Goal: Task Accomplishment & Management: Complete application form

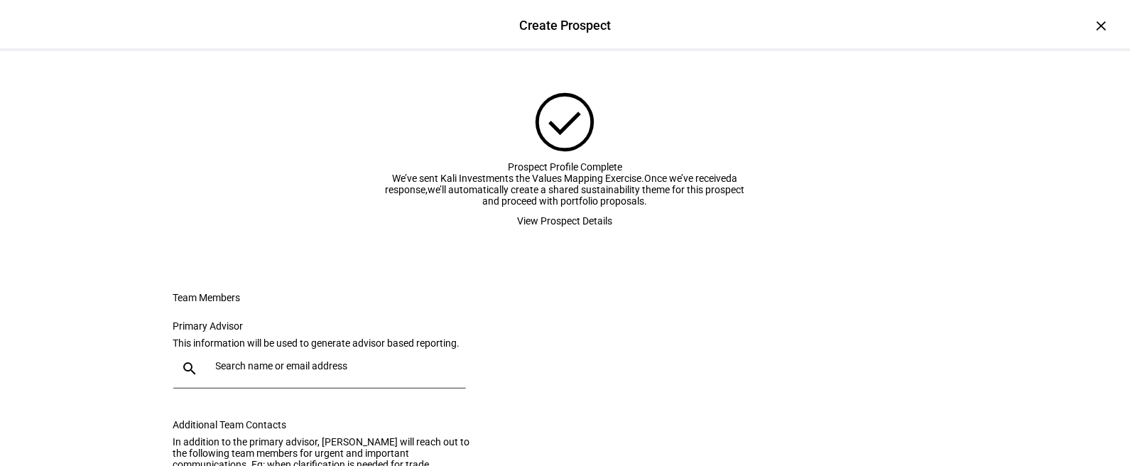
scroll to position [315, 0]
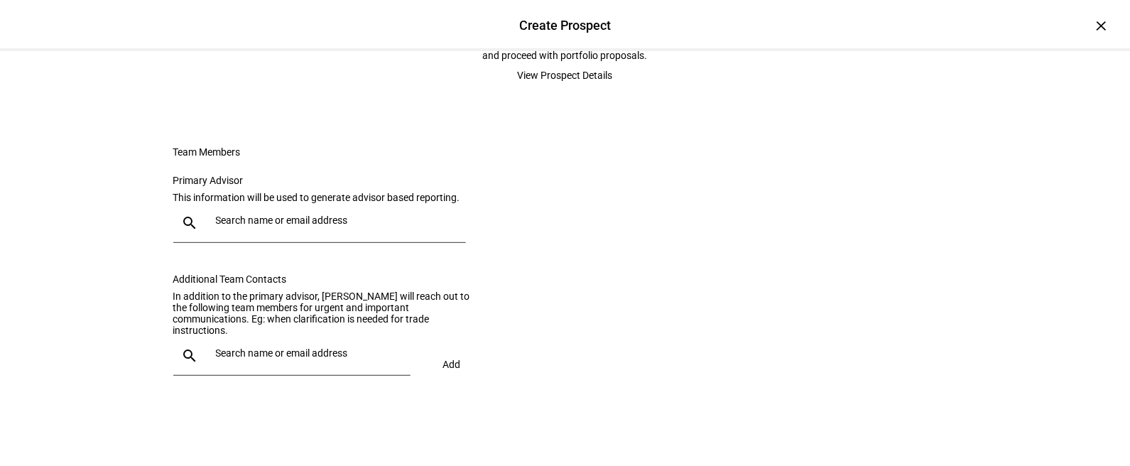
click at [266, 359] on input "text" at bounding box center [310, 352] width 189 height 11
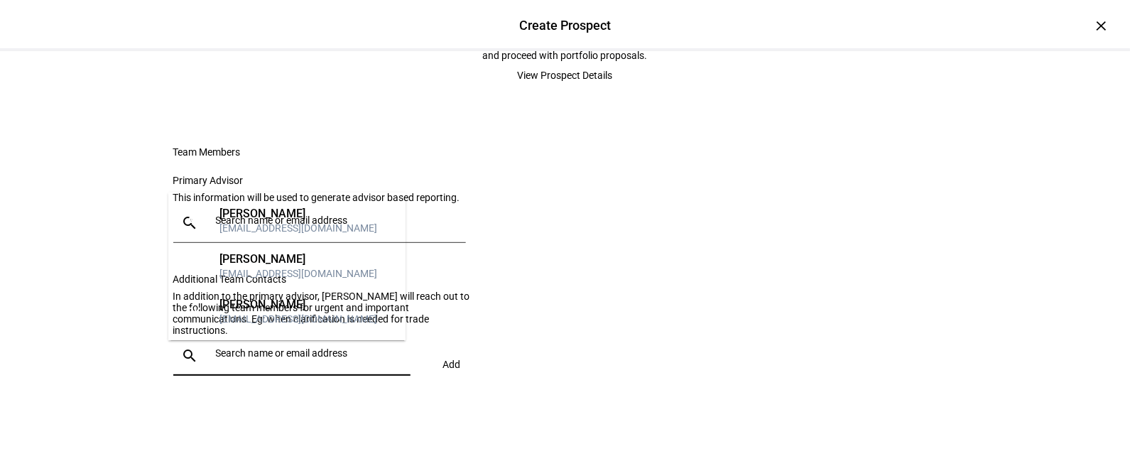
click at [268, 235] on div "[EMAIL_ADDRESS][DOMAIN_NAME]" at bounding box center [298, 228] width 158 height 14
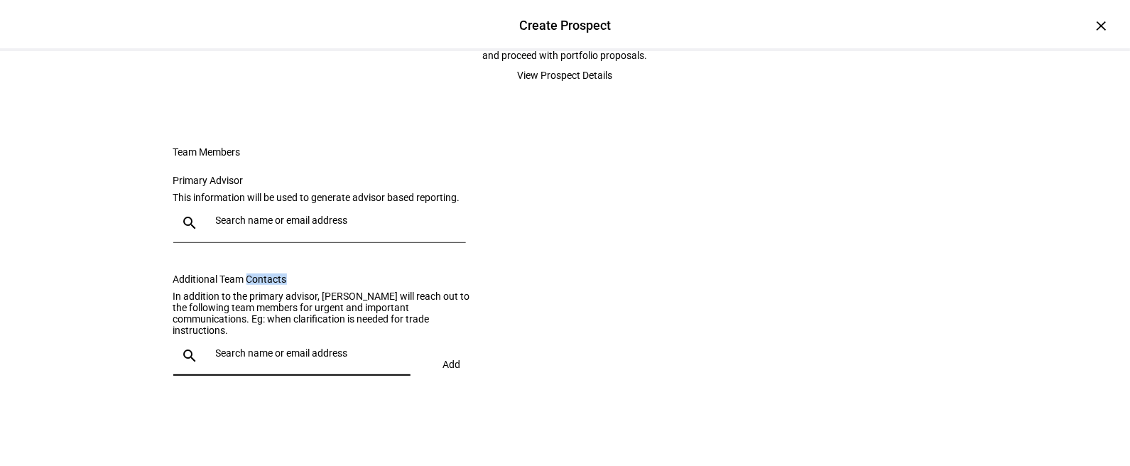
click at [268, 236] on div "Primary Advisor This information will be used to generate advisor based reporti…" at bounding box center [328, 273] width 310 height 231
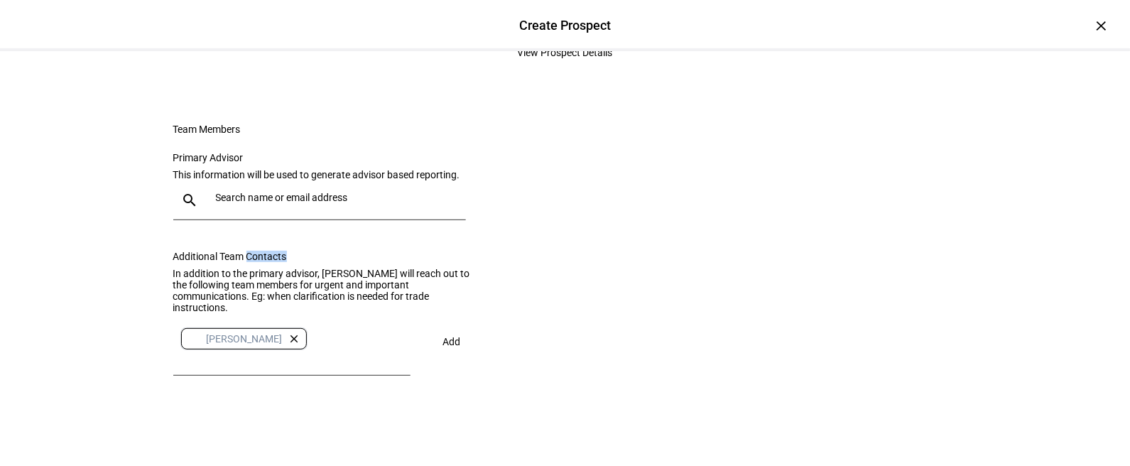
click at [443, 347] on span "Add" at bounding box center [452, 341] width 18 height 11
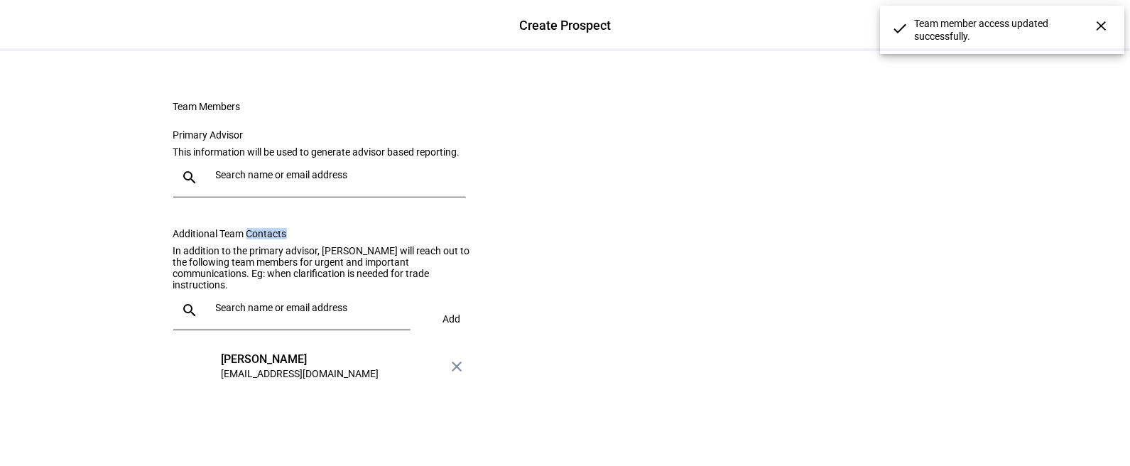
scroll to position [361, 0]
click at [349, 303] on div at bounding box center [304, 310] width 189 height 40
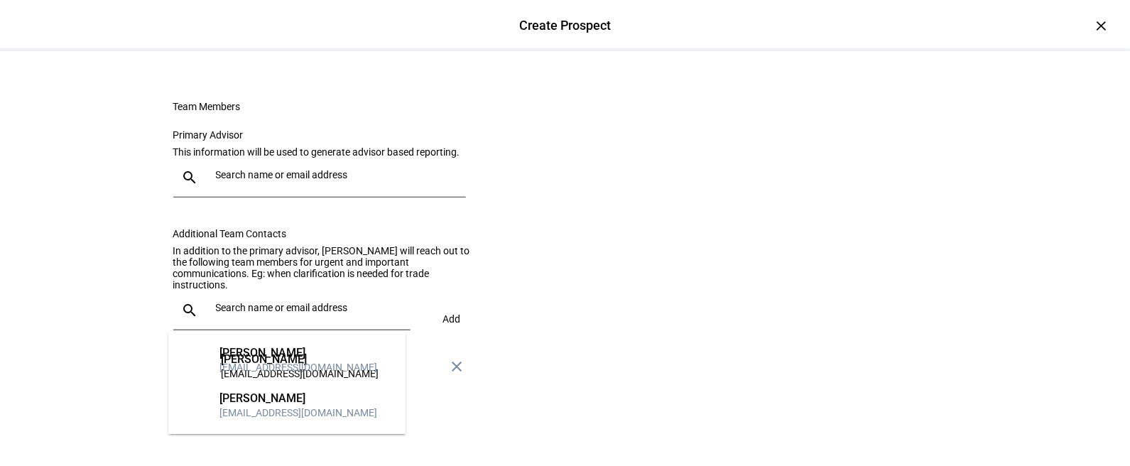
click at [297, 356] on div "[PERSON_NAME] [EMAIL_ADDRESS][DOMAIN_NAME]" at bounding box center [298, 360] width 158 height 28
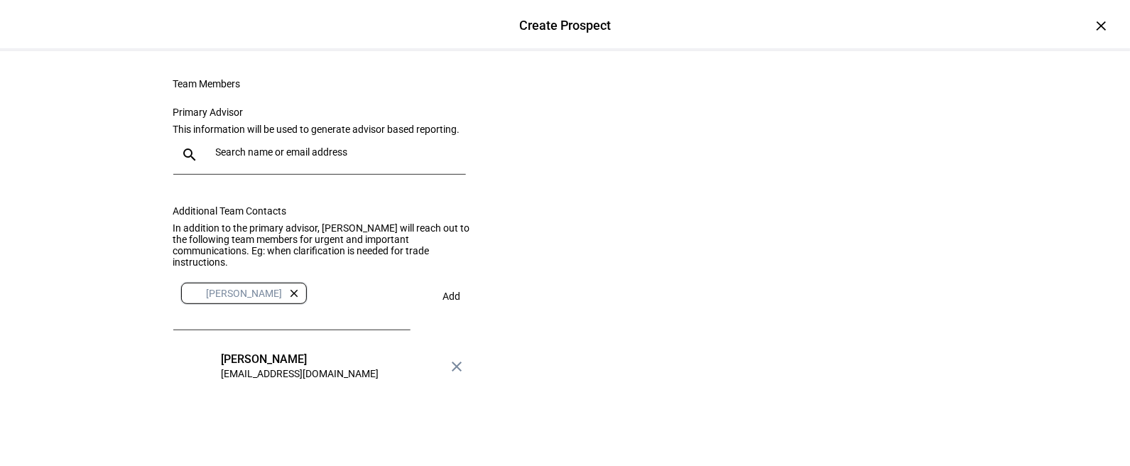
click at [451, 313] on span at bounding box center [451, 296] width 49 height 34
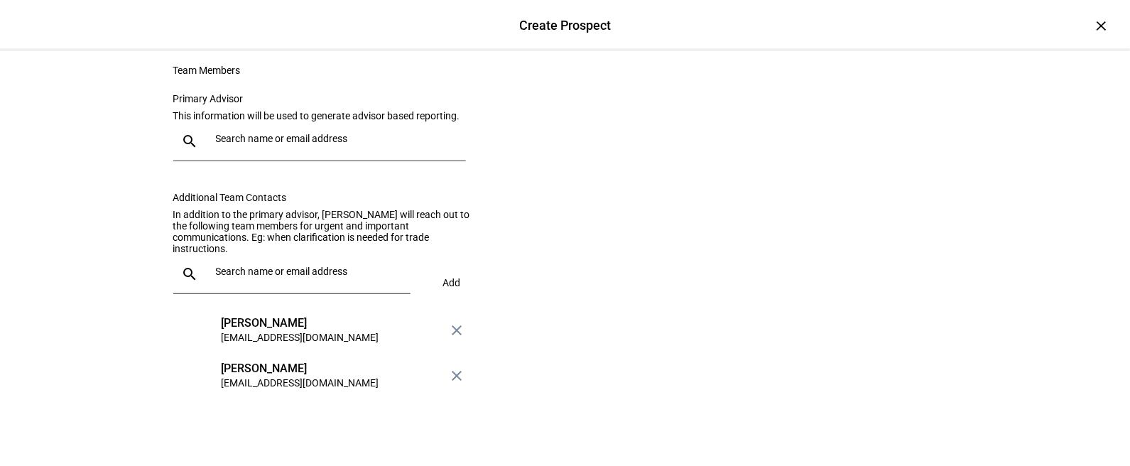
scroll to position [122, 0]
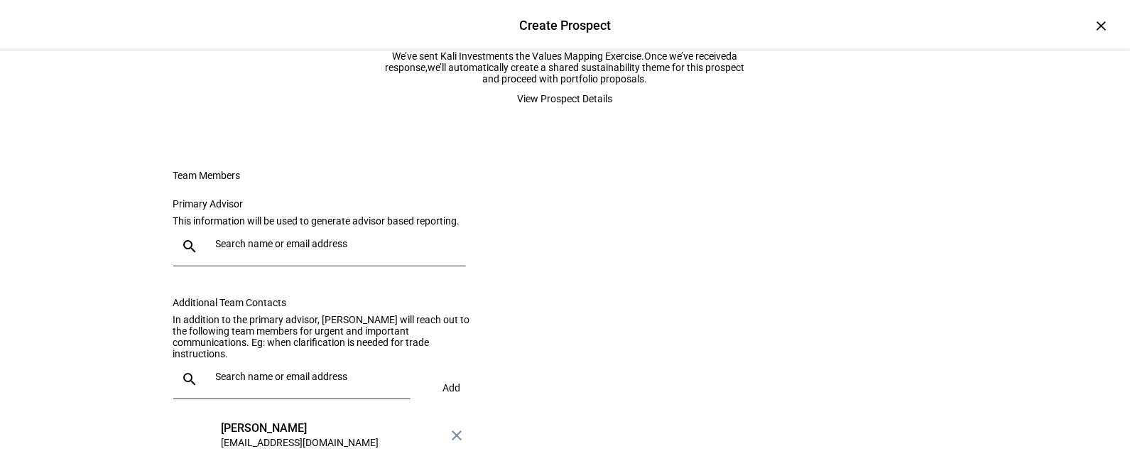
click at [288, 266] on div at bounding box center [332, 247] width 244 height 40
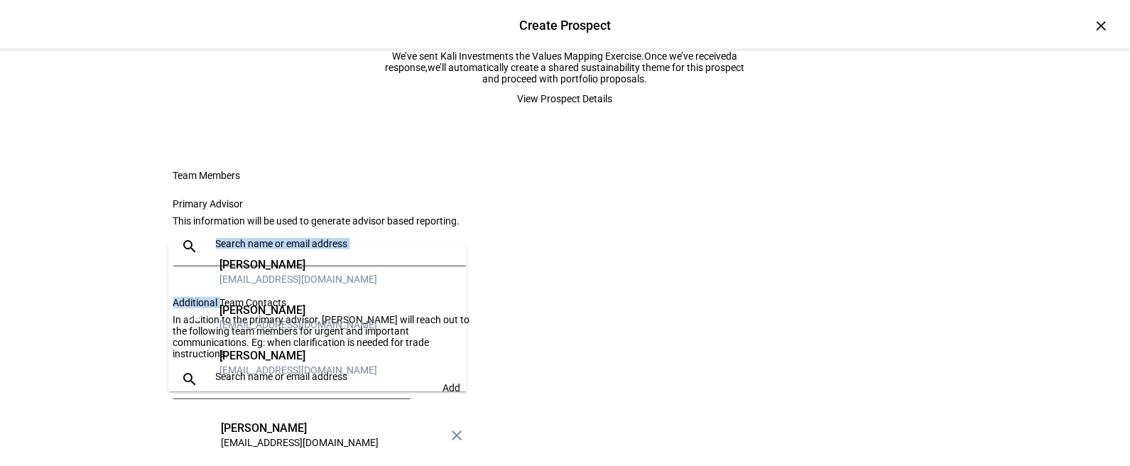
click at [288, 266] on div at bounding box center [332, 247] width 244 height 40
click at [255, 363] on div "[PERSON_NAME]" at bounding box center [298, 356] width 158 height 14
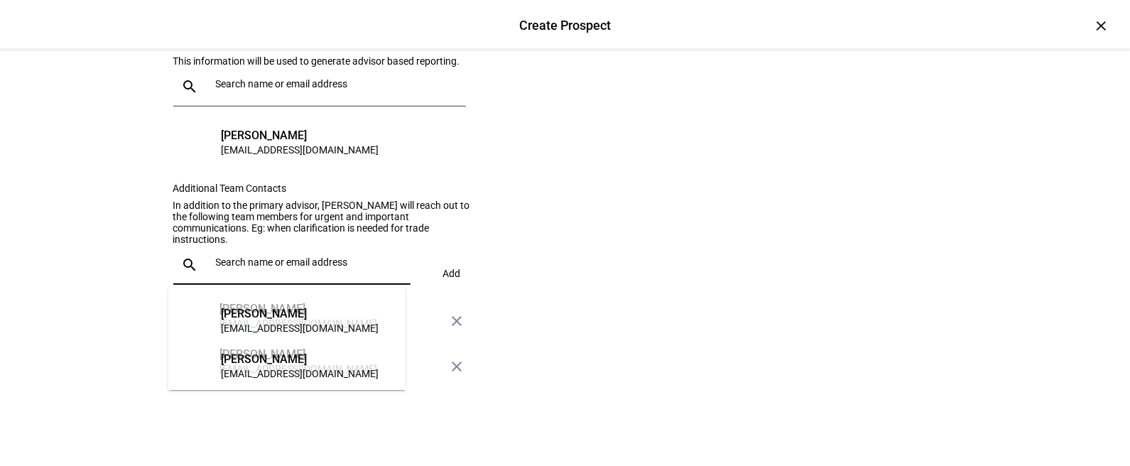
scroll to position [462, 0]
click at [459, 153] on div "Primary Advisor This information will be used to generate advisor based reporti…" at bounding box center [328, 205] width 310 height 368
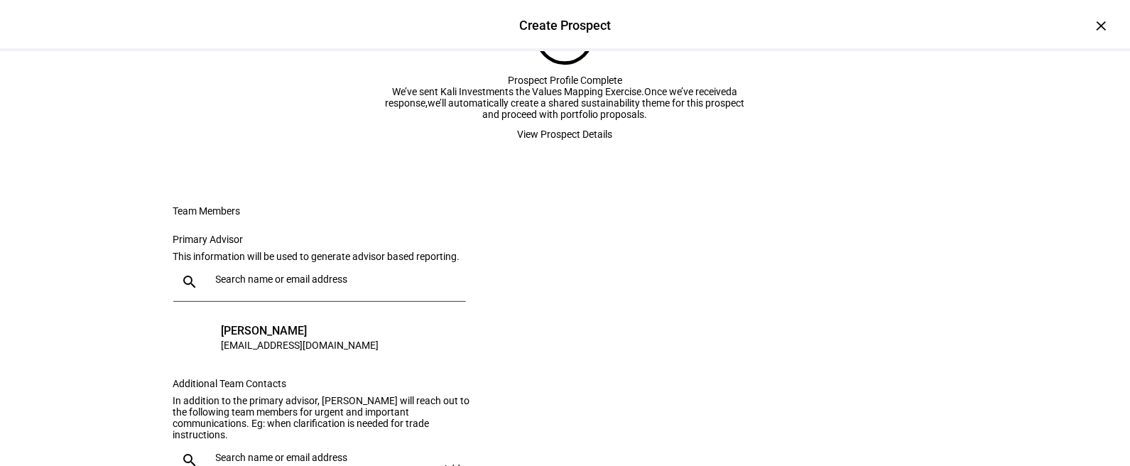
scroll to position [0, 0]
